Goal: Check status: Check status

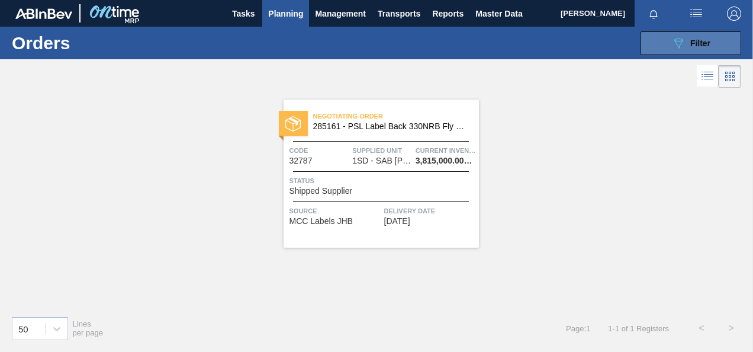
click at [678, 41] on icon "089F7B8B-B2A5-4AFE-B5C0-19BA573D28AC" at bounding box center [678, 43] width 14 height 14
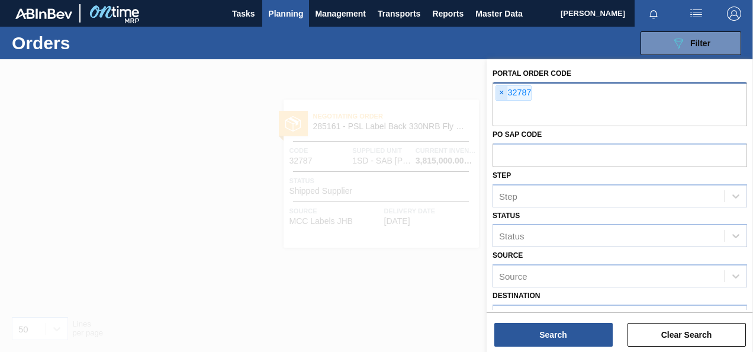
click at [501, 91] on span "×" at bounding box center [501, 93] width 11 height 14
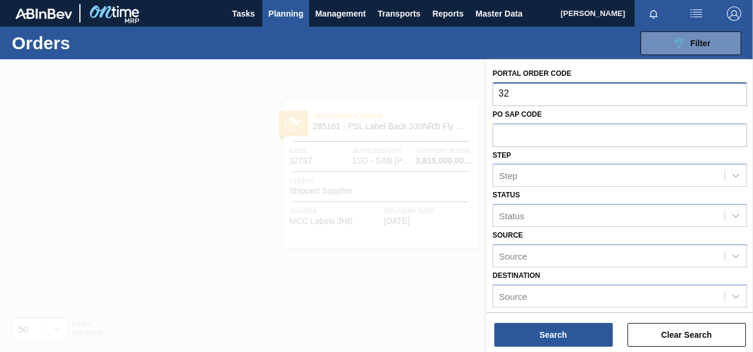
type input "32"
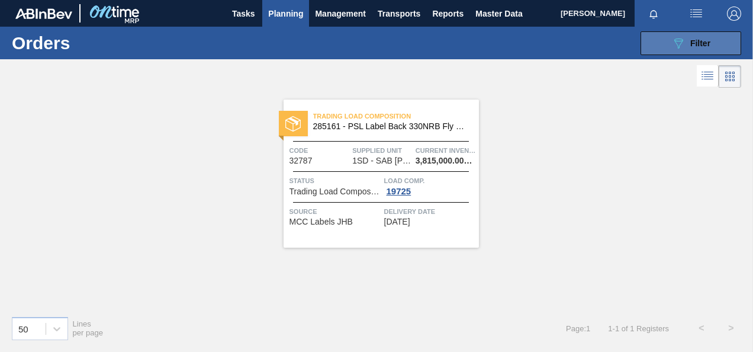
click at [679, 38] on icon at bounding box center [678, 43] width 9 height 10
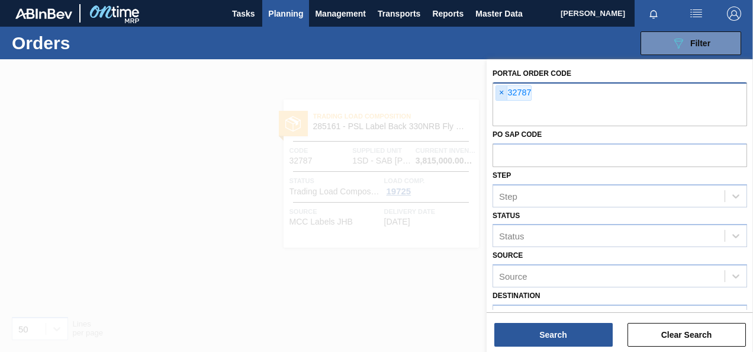
click at [502, 94] on span "×" at bounding box center [501, 93] width 11 height 14
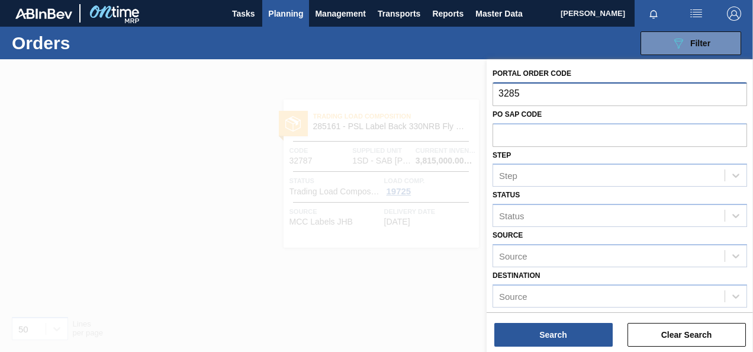
type input "32851"
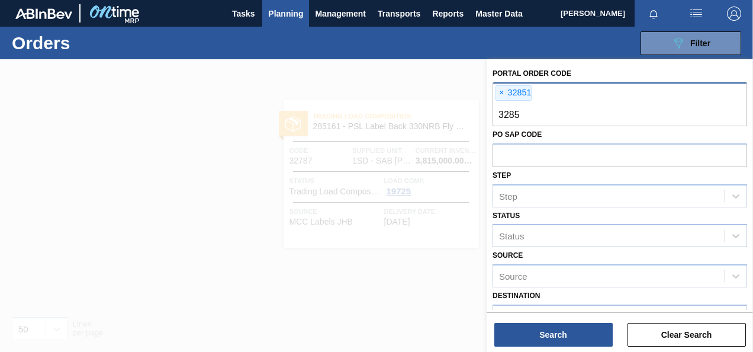
type input "32852"
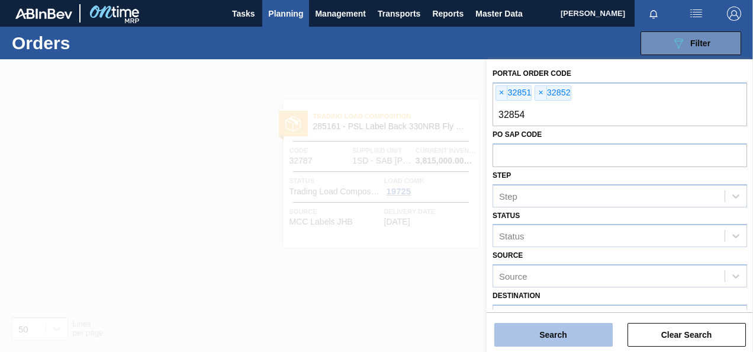
type input "32854"
click at [558, 337] on button "Search" at bounding box center [553, 335] width 118 height 24
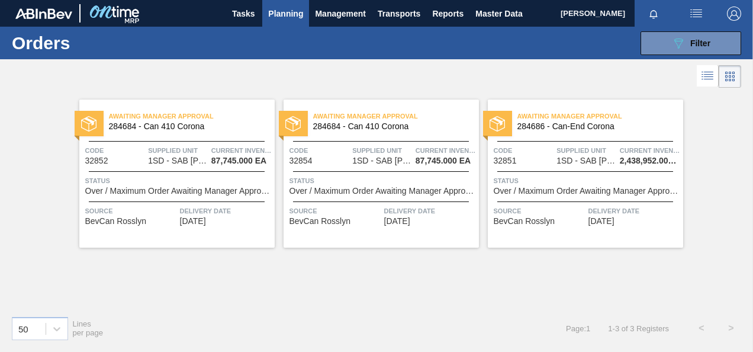
click at [175, 160] on span "1SD - SAB [PERSON_NAME]" at bounding box center [177, 160] width 59 height 9
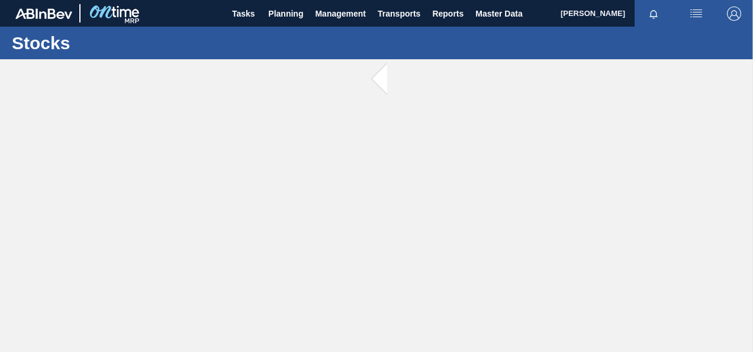
click at [174, 160] on main "Tasks Planning Management Transports Reports Master Data [PERSON_NAME] [PERSON_…" at bounding box center [376, 176] width 753 height 352
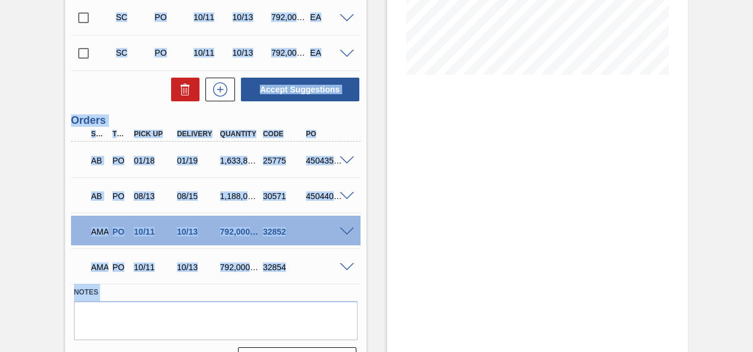
scroll to position [301, 0]
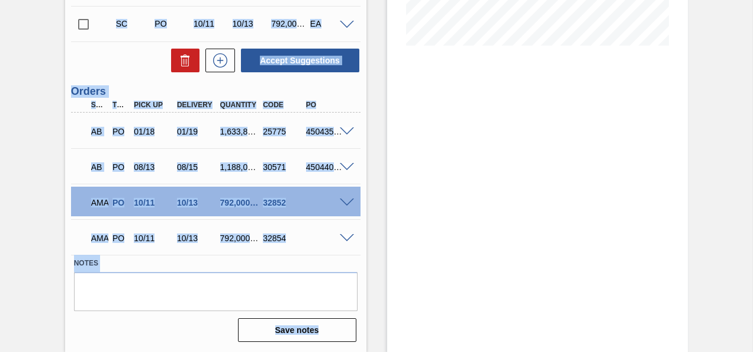
click at [346, 201] on span at bounding box center [347, 202] width 14 height 9
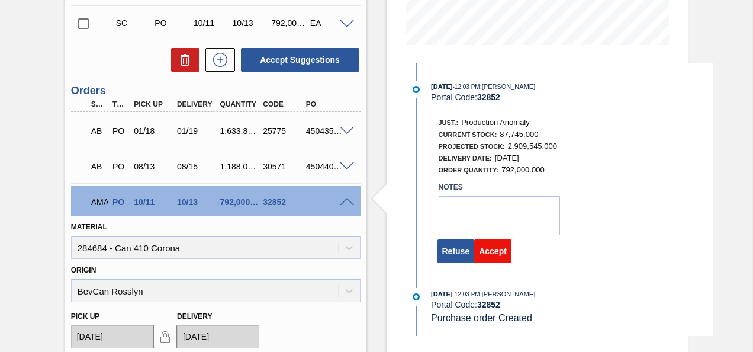
click at [496, 253] on button "Accept" at bounding box center [492, 251] width 37 height 24
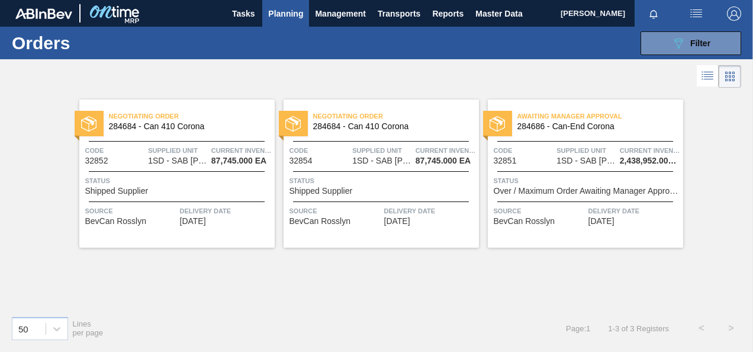
click at [393, 159] on span "1SD - SAB [PERSON_NAME]" at bounding box center [381, 160] width 59 height 9
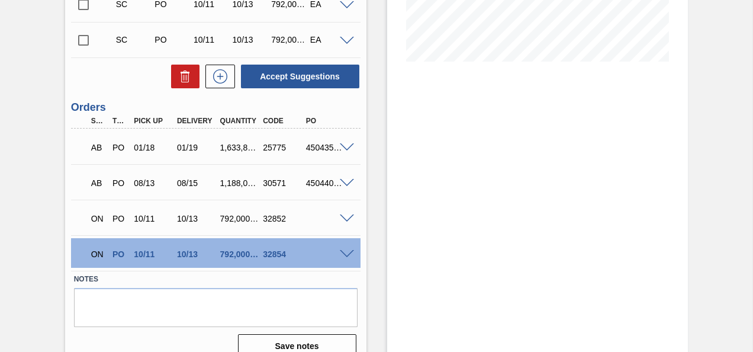
scroll to position [301, 0]
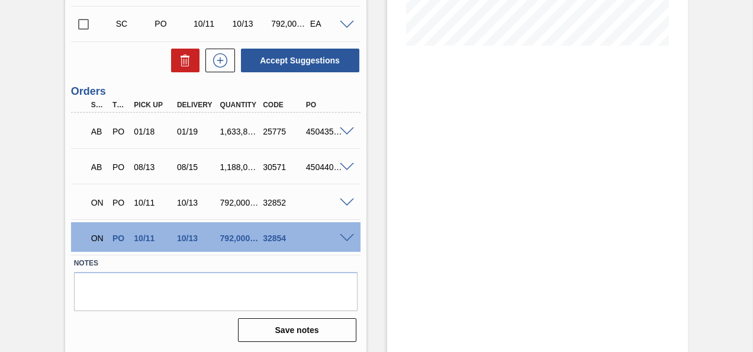
click at [343, 236] on span at bounding box center [347, 238] width 14 height 9
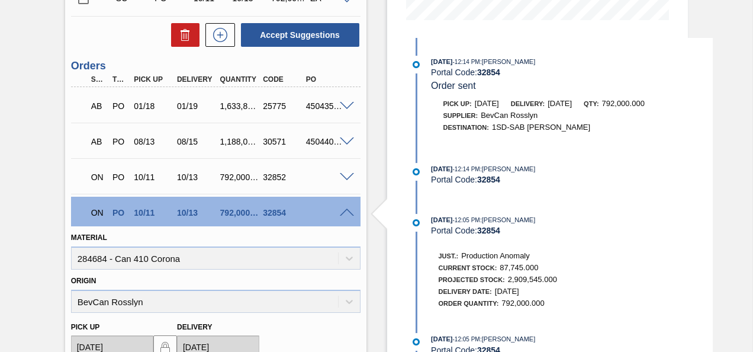
scroll to position [351, 0]
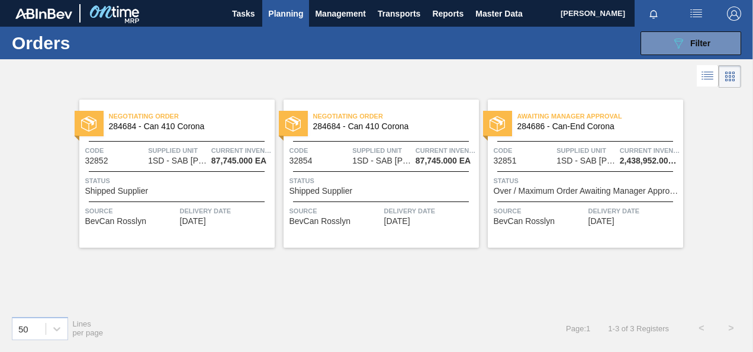
click at [587, 157] on span "1SD - SAB [PERSON_NAME]" at bounding box center [585, 160] width 59 height 9
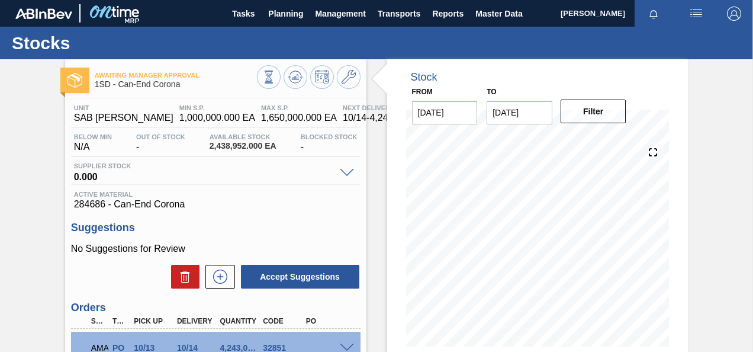
scroll to position [157, 0]
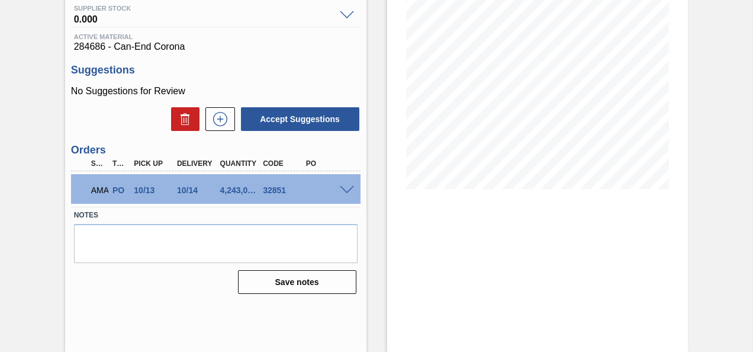
click at [344, 187] on span at bounding box center [347, 190] width 14 height 9
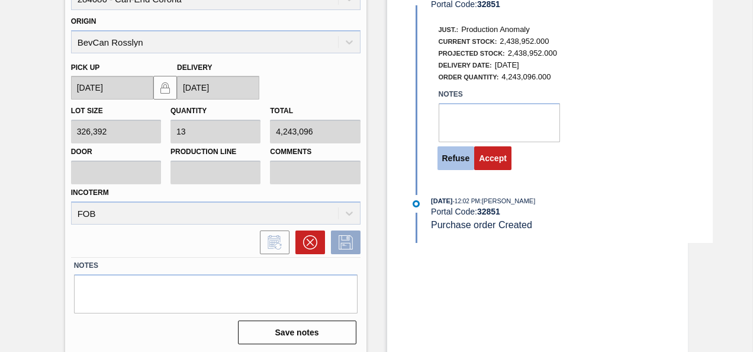
scroll to position [397, 0]
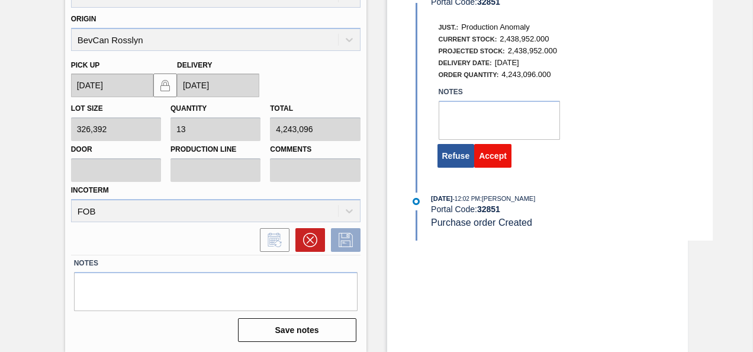
click at [498, 155] on button "Accept" at bounding box center [492, 156] width 37 height 24
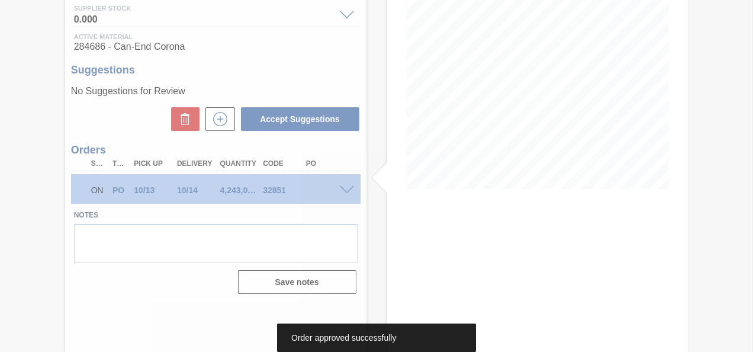
scroll to position [157, 0]
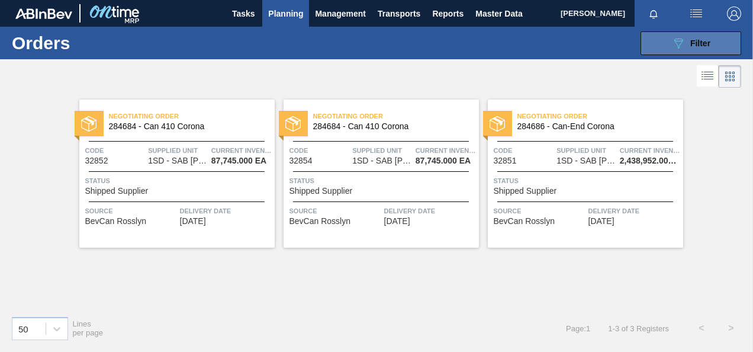
click at [681, 41] on icon "089F7B8B-B2A5-4AFE-B5C0-19BA573D28AC" at bounding box center [678, 43] width 14 height 14
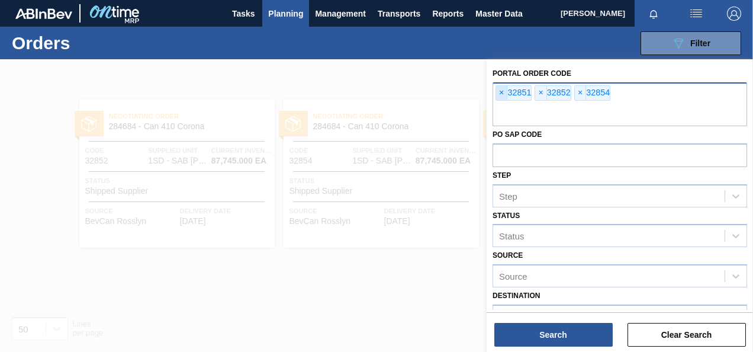
click at [501, 92] on span "×" at bounding box center [501, 93] width 11 height 14
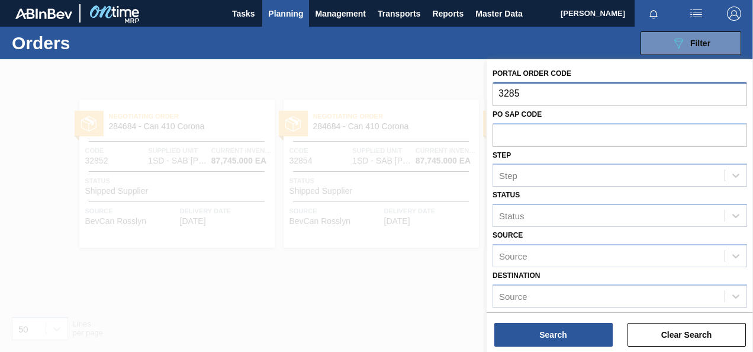
type input "32853"
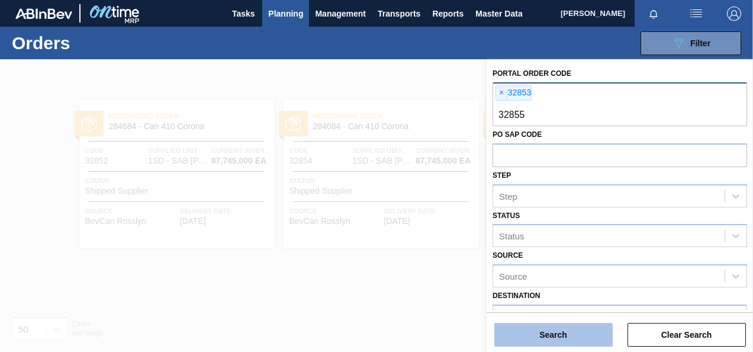
type input "32855"
click at [558, 333] on button "Search" at bounding box center [553, 335] width 118 height 24
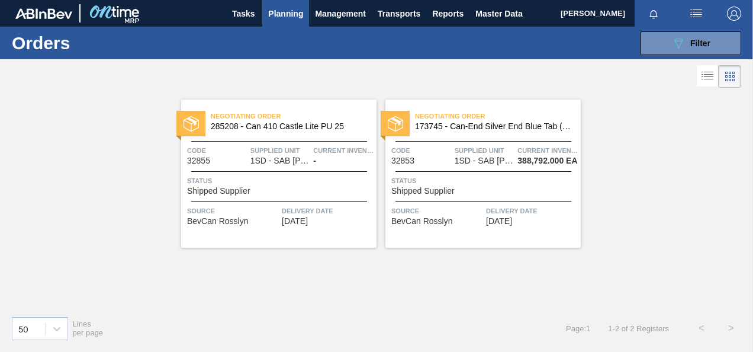
click at [271, 175] on span "Status" at bounding box center [280, 181] width 186 height 12
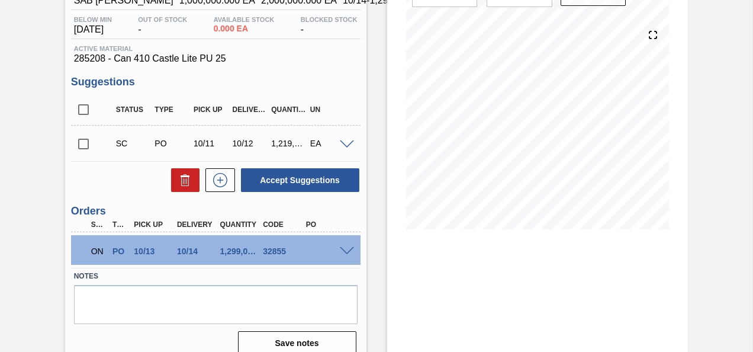
scroll to position [157, 0]
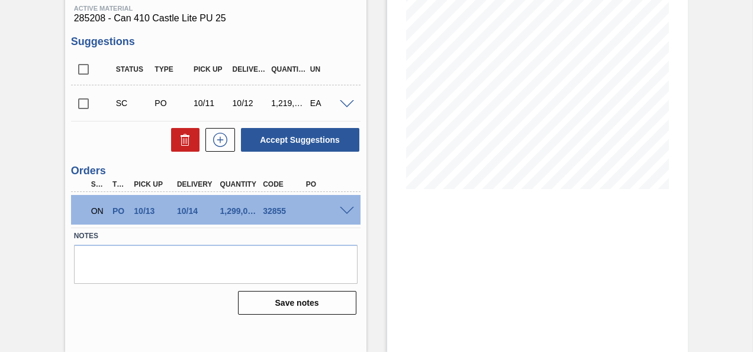
click at [344, 211] on span at bounding box center [347, 211] width 14 height 9
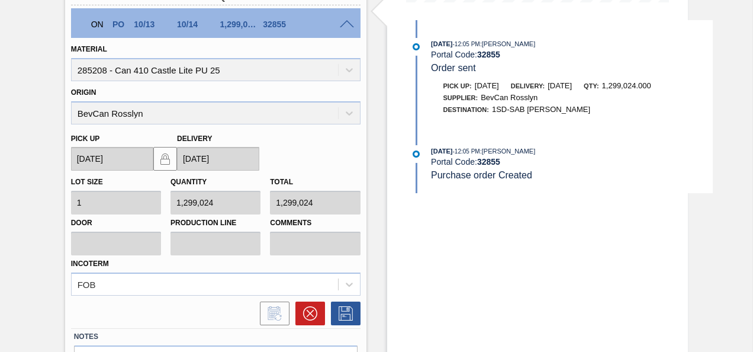
scroll to position [394, 0]
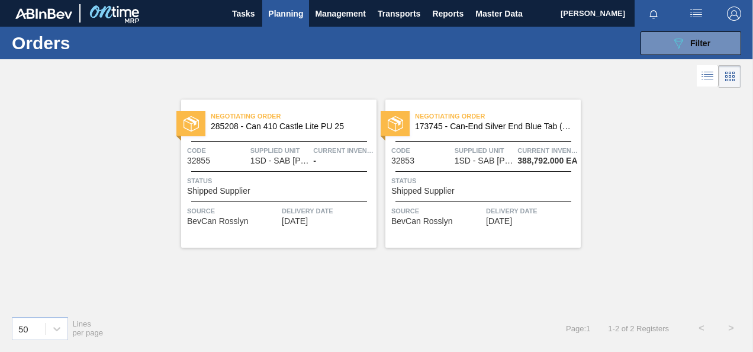
click at [485, 157] on span "1SD - SAB [PERSON_NAME]" at bounding box center [484, 160] width 59 height 9
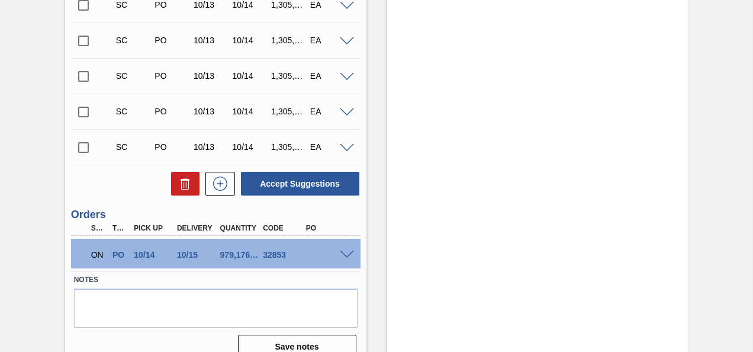
scroll to position [408, 0]
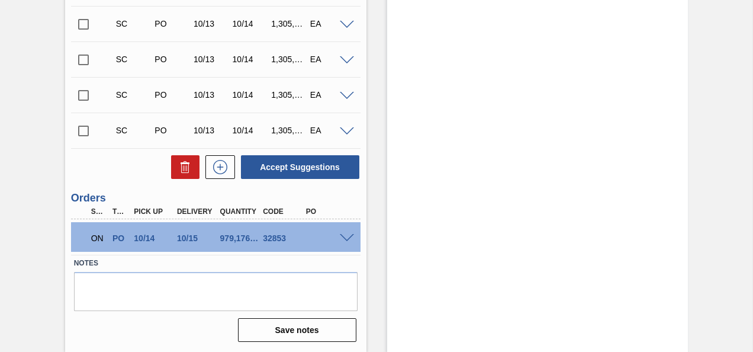
click at [344, 238] on span at bounding box center [347, 238] width 14 height 9
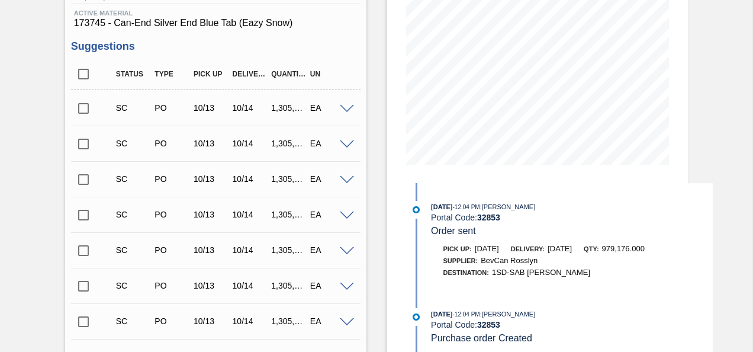
scroll to position [171, 0]
